Goal: Find specific page/section

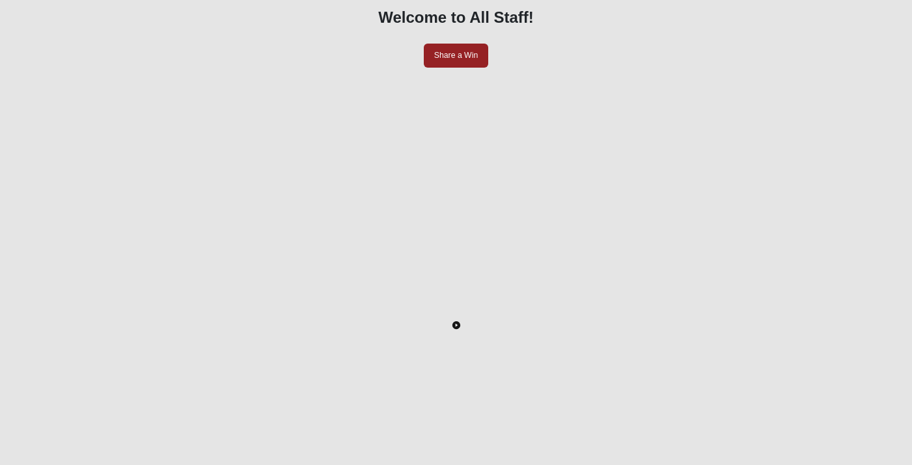
scroll to position [133, 0]
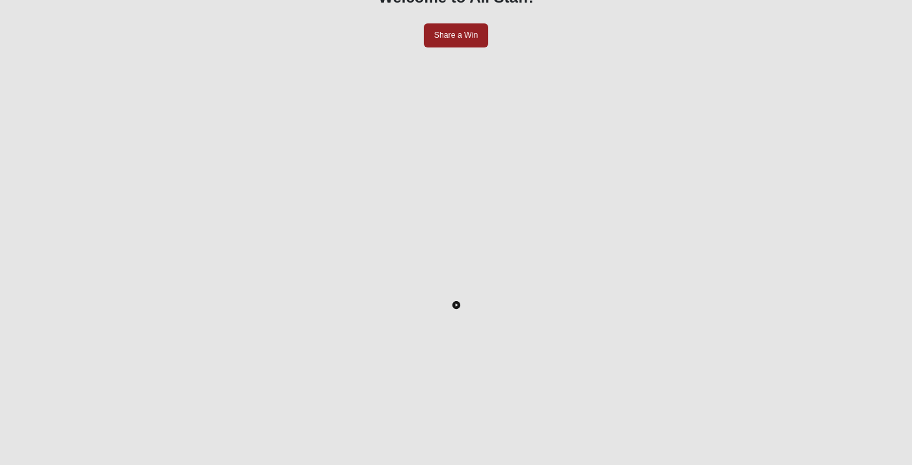
click at [455, 307] on icon "Toggle Play Pause" at bounding box center [456, 304] width 2 height 3
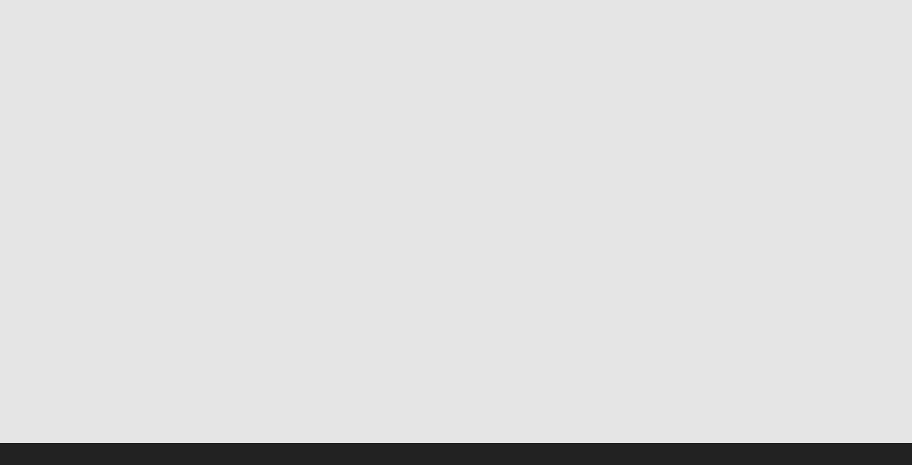
scroll to position [328, 0]
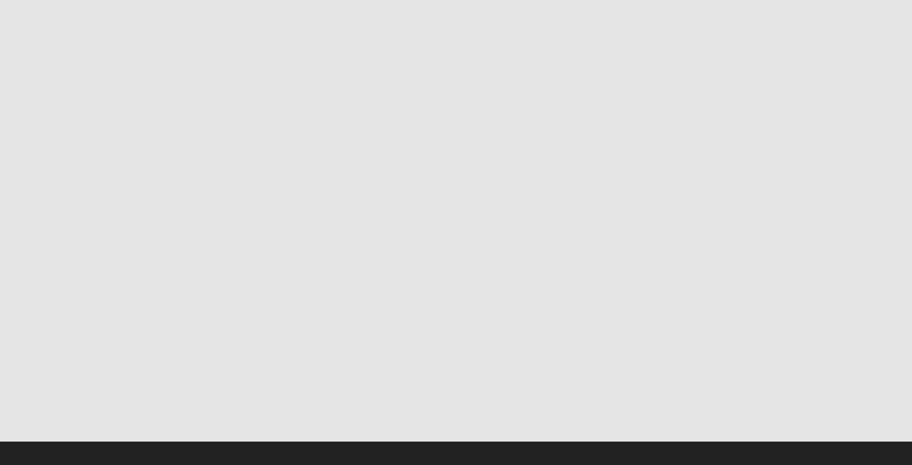
click at [62, 363] on div at bounding box center [455, 363] width 827 height 0
click at [93, 363] on div at bounding box center [455, 363] width 827 height 0
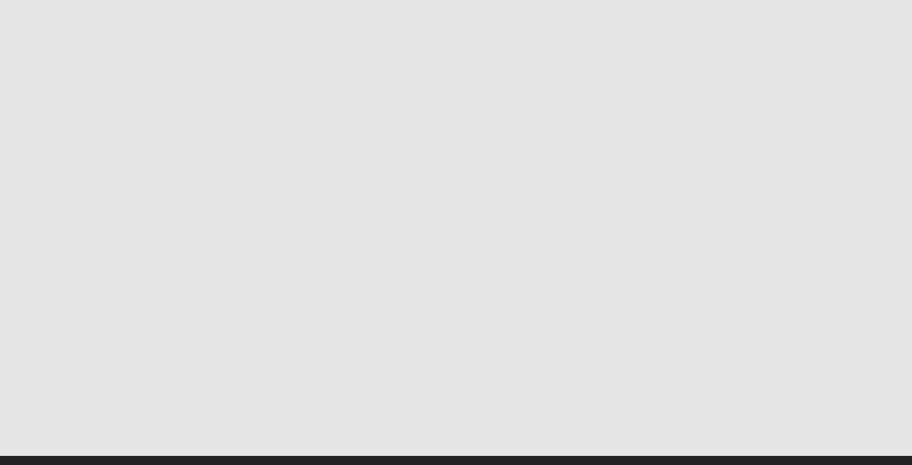
scroll to position [325, 0]
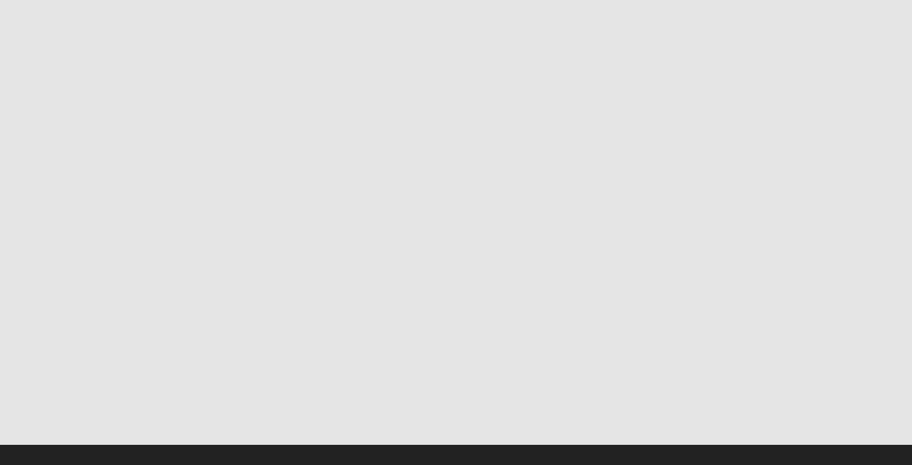
drag, startPoint x: 89, startPoint y: 286, endPoint x: 34, endPoint y: 286, distance: 55.3
click at [42, 366] on div at bounding box center [455, 366] width 827 height 0
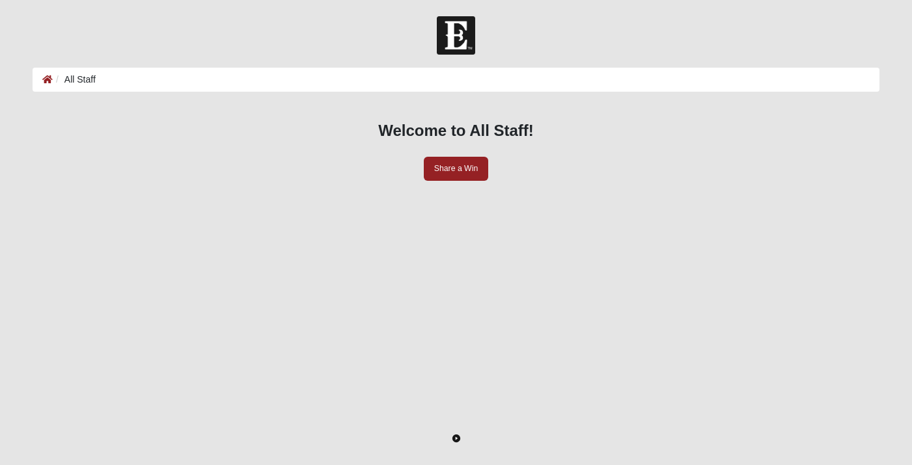
click at [457, 440] on icon "Toggle Play Pause" at bounding box center [456, 438] width 2 height 3
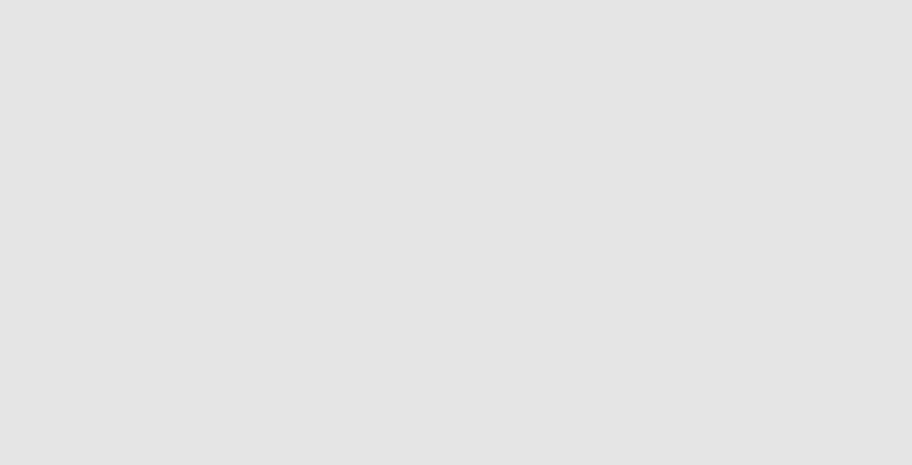
scroll to position [199, 0]
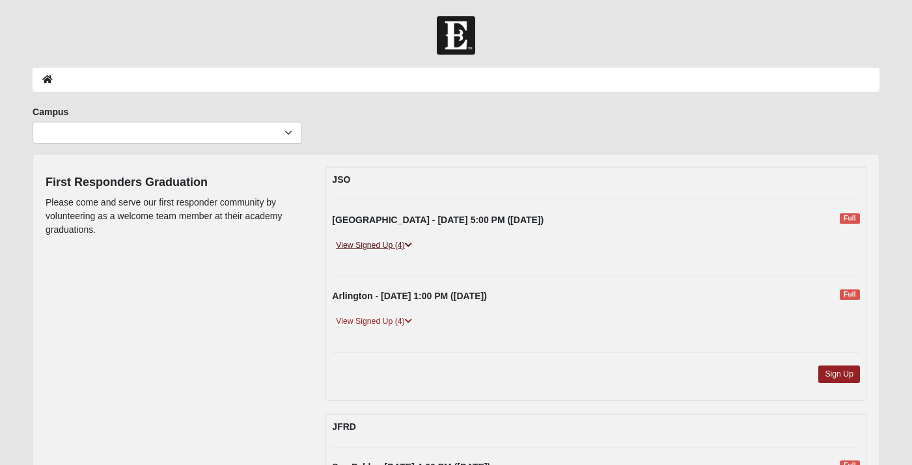
click at [370, 251] on link "View Signed Up (4)" at bounding box center [373, 246] width 83 height 14
